Goal: Task Accomplishment & Management: Use online tool/utility

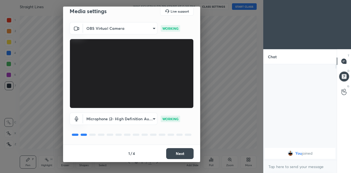
scroll to position [5, 0]
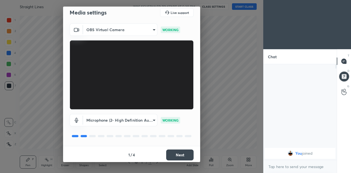
click at [176, 155] on button "Next" at bounding box center [179, 155] width 27 height 11
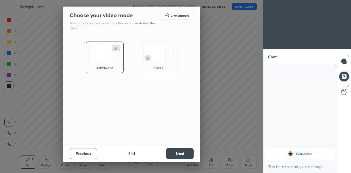
scroll to position [0, 0]
click at [176, 155] on button "Next" at bounding box center [179, 153] width 27 height 11
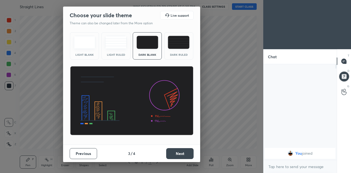
click at [180, 153] on button "Next" at bounding box center [179, 153] width 27 height 11
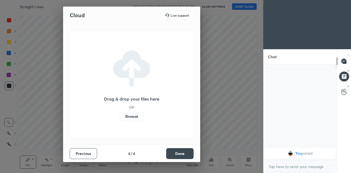
click at [180, 156] on button "Done" at bounding box center [179, 153] width 27 height 11
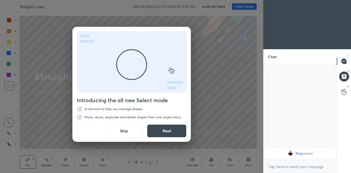
click at [131, 132] on button "Skip" at bounding box center [123, 131] width 39 height 13
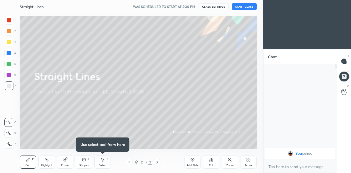
click at [191, 162] on icon at bounding box center [192, 160] width 4 height 4
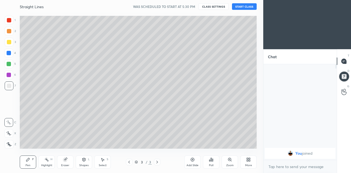
click at [244, 8] on button "START CLASS" at bounding box center [244, 6] width 25 height 7
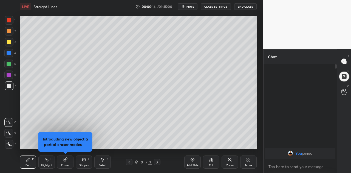
click at [10, 132] on icon at bounding box center [8, 134] width 5 height 4
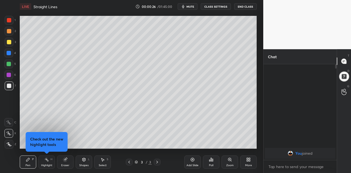
click at [65, 161] on icon at bounding box center [65, 160] width 4 height 4
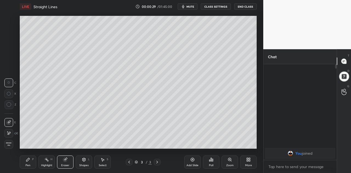
click at [25, 165] on div "Pen" at bounding box center [27, 165] width 5 height 3
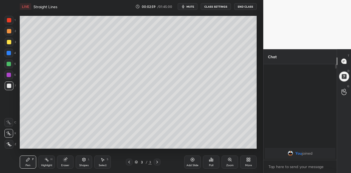
click at [66, 162] on div "Eraser" at bounding box center [65, 162] width 16 height 13
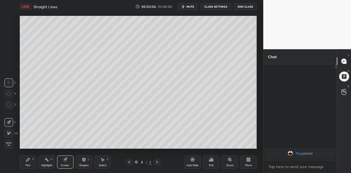
click at [30, 160] on div "Pen P" at bounding box center [28, 162] width 16 height 13
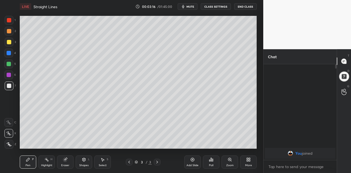
click at [66, 162] on icon at bounding box center [65, 160] width 4 height 4
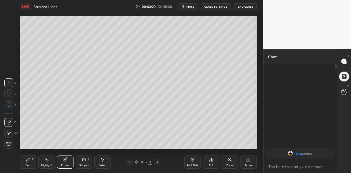
click at [31, 162] on div "Pen P" at bounding box center [28, 162] width 16 height 13
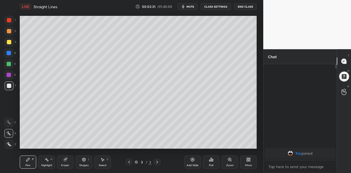
click at [68, 163] on div "Eraser" at bounding box center [65, 162] width 16 height 13
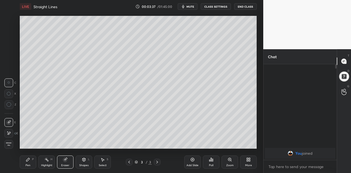
click at [33, 159] on div "P" at bounding box center [33, 159] width 2 height 3
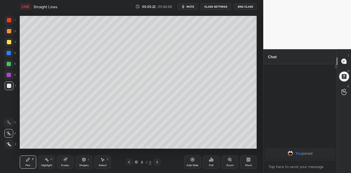
click at [191, 161] on icon at bounding box center [193, 160] width 4 height 4
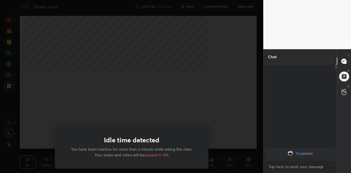
click at [128, 106] on div "Idle time detected You have been inactive for more than a minute while taking t…" at bounding box center [131, 86] width 263 height 173
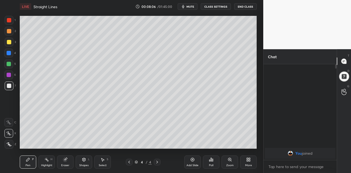
click at [244, 7] on button "End Class" at bounding box center [245, 6] width 22 height 7
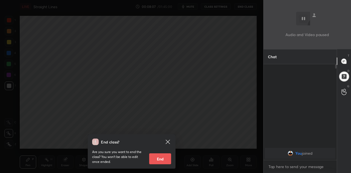
click at [162, 159] on button "End" at bounding box center [160, 159] width 22 height 11
